Goal: Navigation & Orientation: Find specific page/section

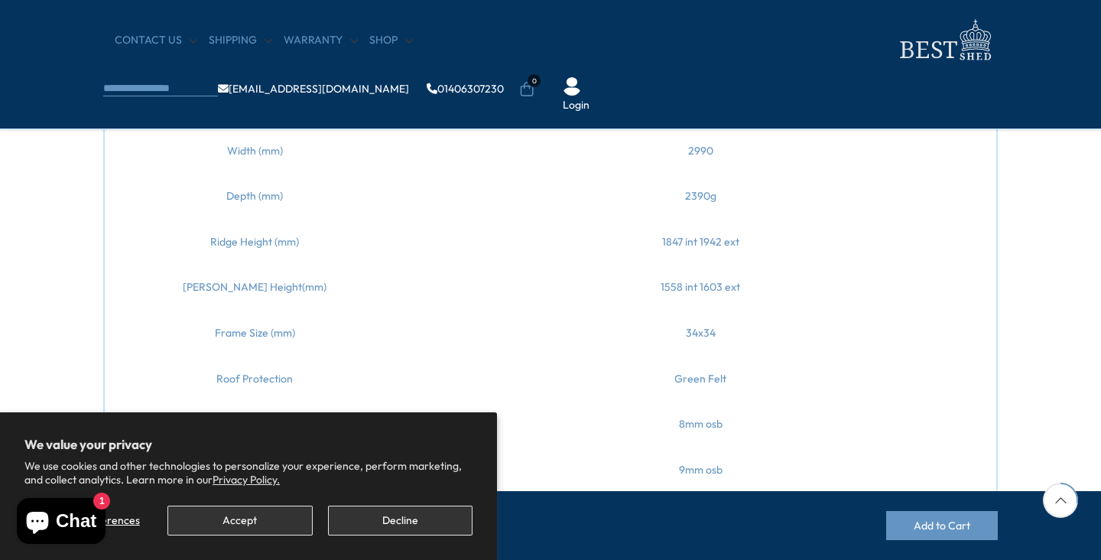
scroll to position [856, 0]
click at [246, 519] on button "Accept" at bounding box center [239, 520] width 145 height 30
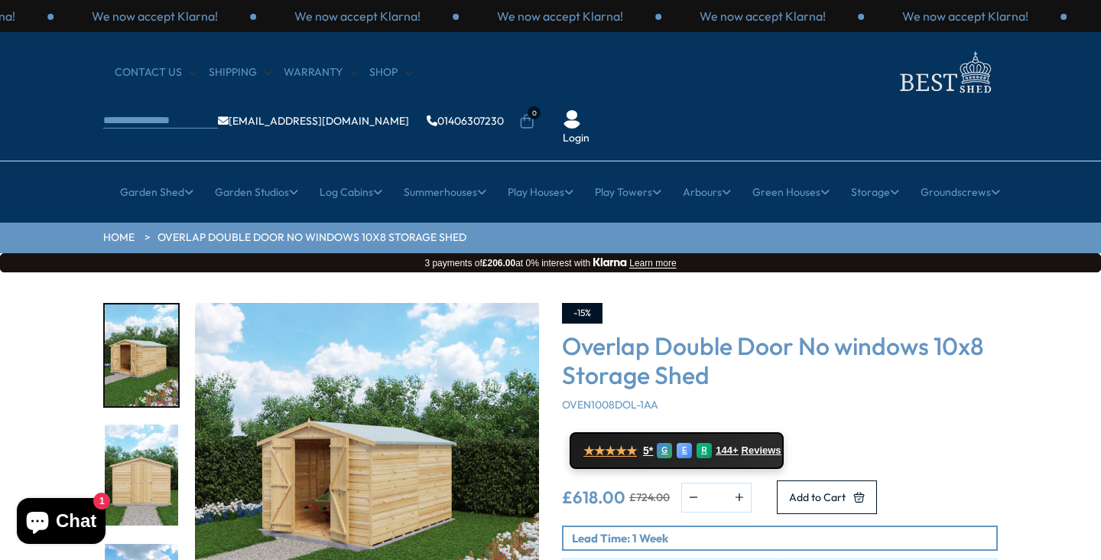
scroll to position [0, 0]
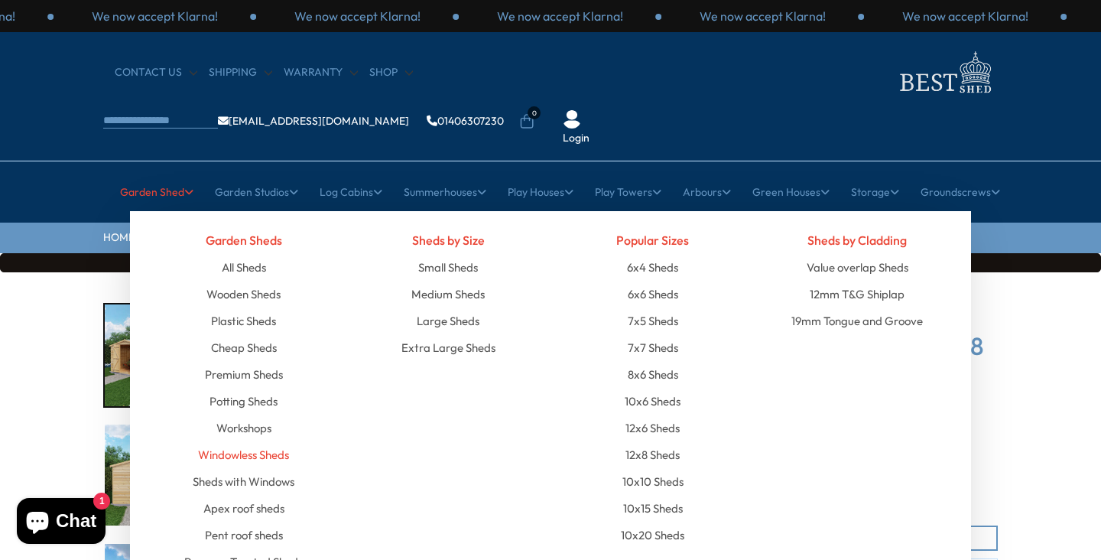
click at [263, 441] on link "Windowless Sheds" at bounding box center [243, 454] width 91 height 27
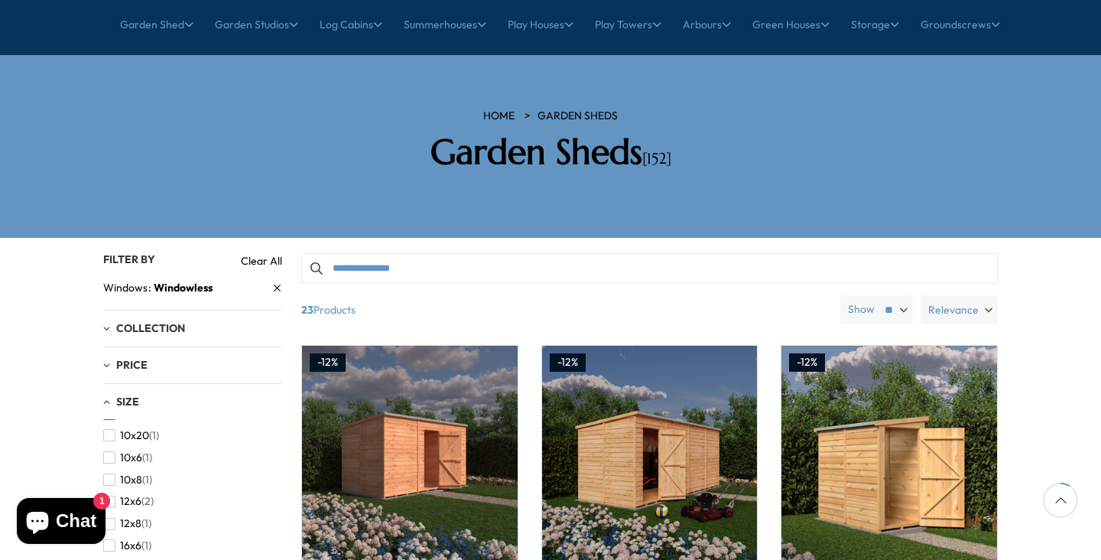
scroll to position [44, 0]
click at [115, 512] on span "button" at bounding box center [109, 518] width 12 height 12
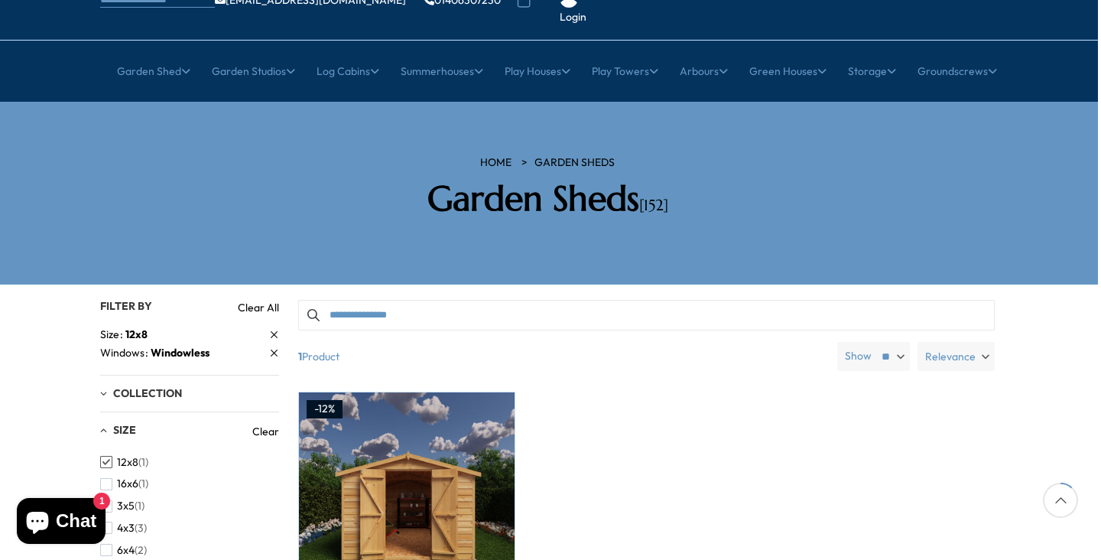
scroll to position [119, 4]
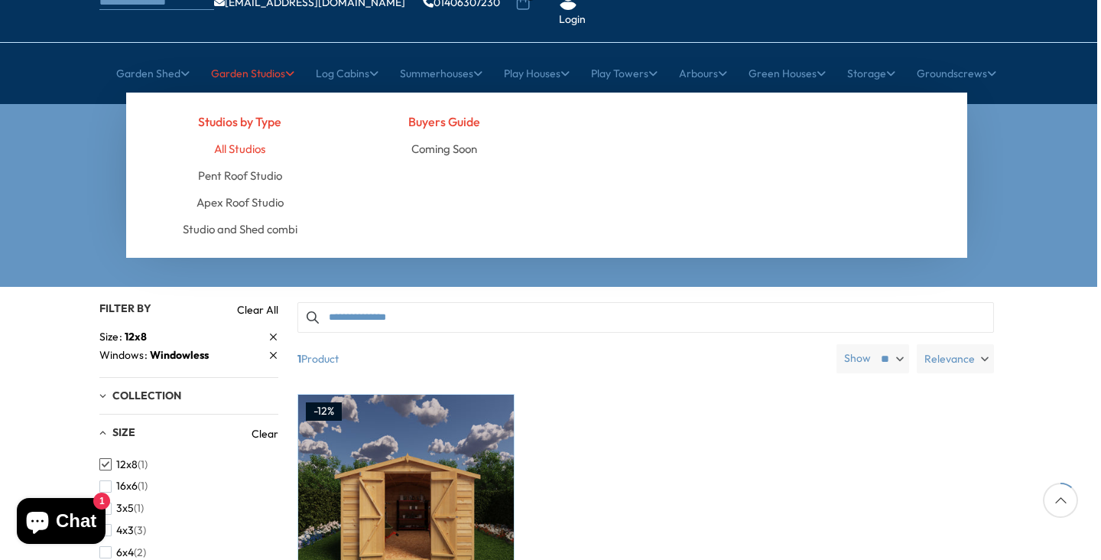
click at [249, 135] on link "All Studios" at bounding box center [239, 148] width 51 height 27
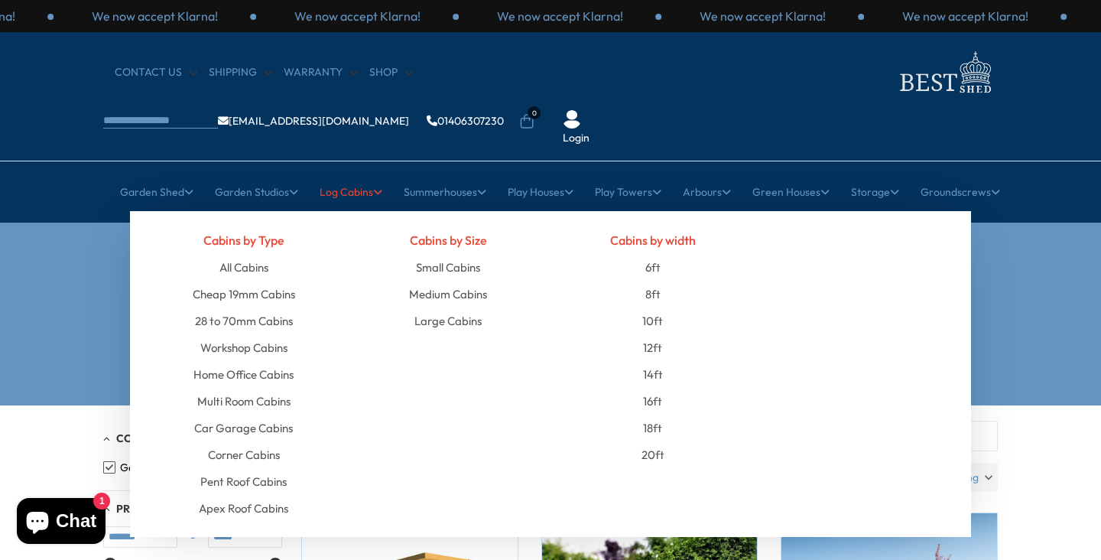
click at [373, 187] on icon at bounding box center [377, 192] width 9 height 11
click at [658, 334] on link "12ft" at bounding box center [652, 347] width 19 height 27
